Goal: Manage account settings

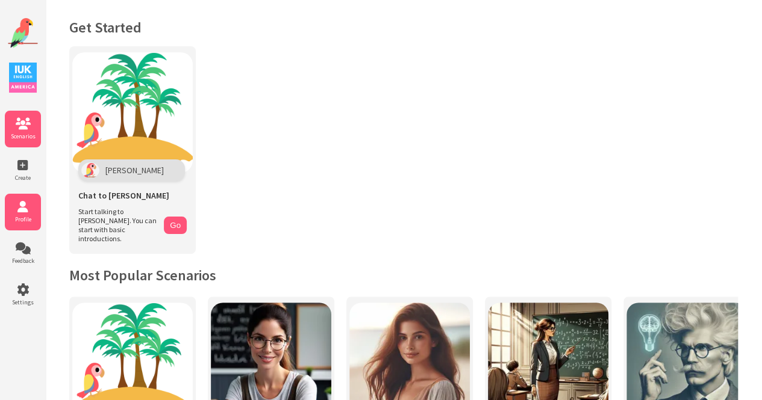
click at [7, 212] on icon at bounding box center [23, 207] width 36 height 12
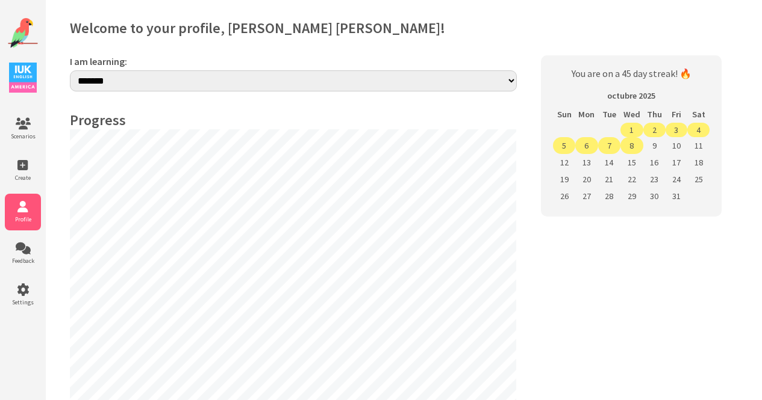
select select "**"
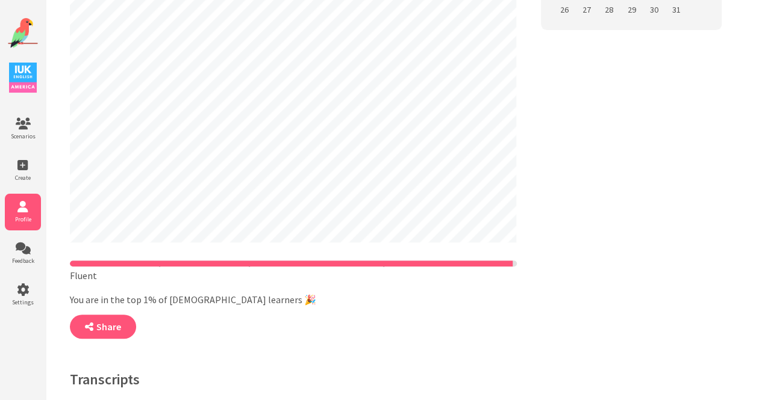
scroll to position [185, 0]
